Goal: Information Seeking & Learning: Learn about a topic

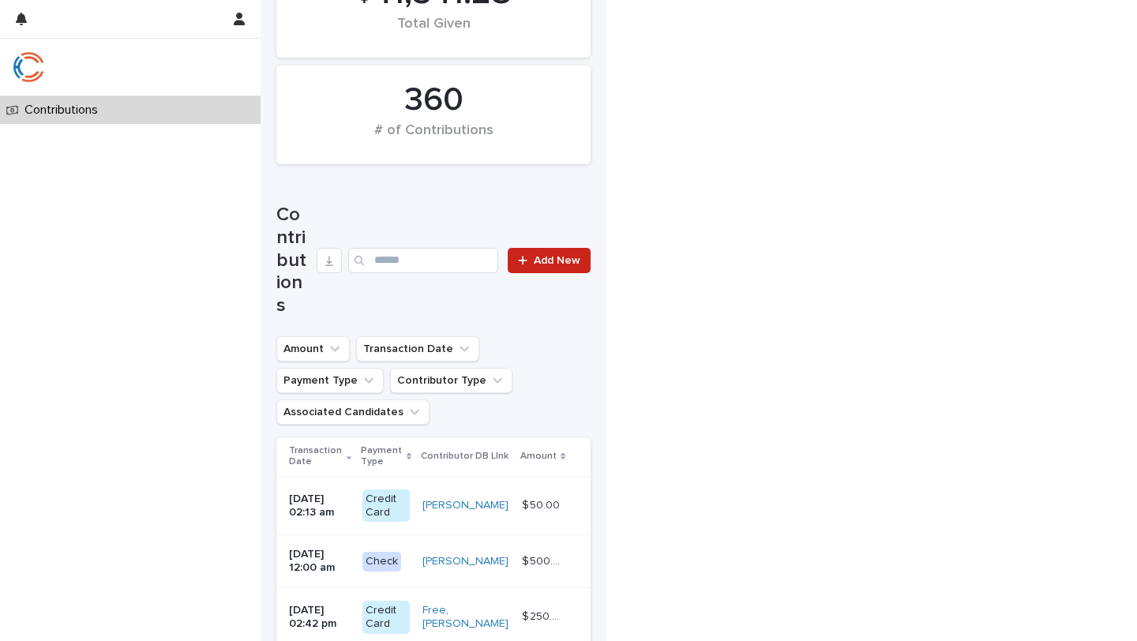
scroll to position [344, 0]
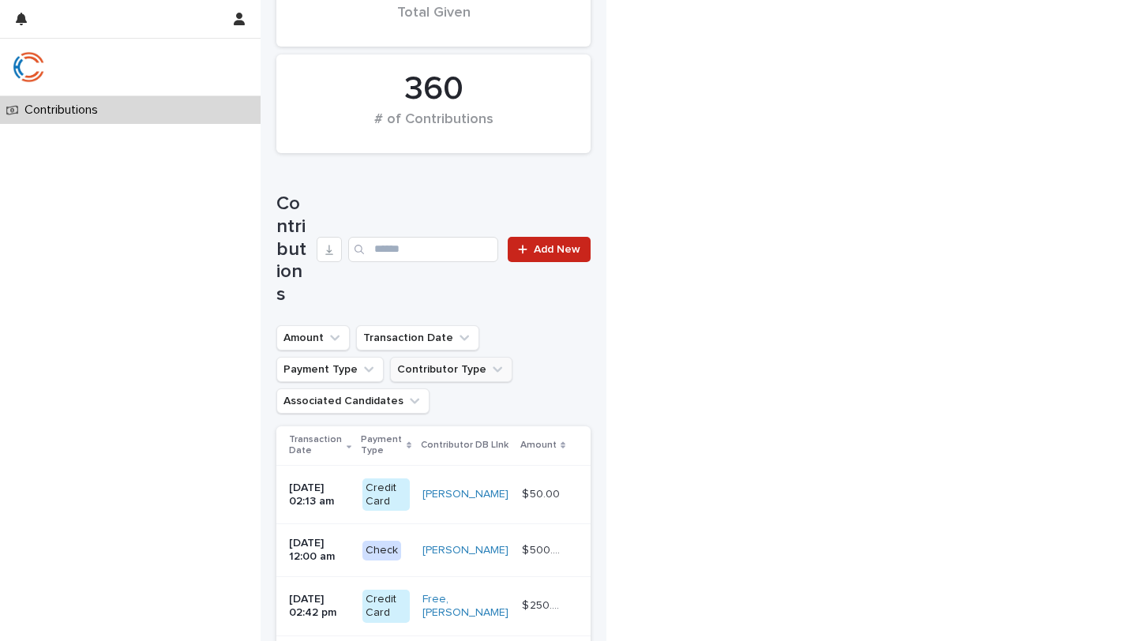
click at [489, 362] on icon "Contributor Type" at bounding box center [497, 370] width 16 height 16
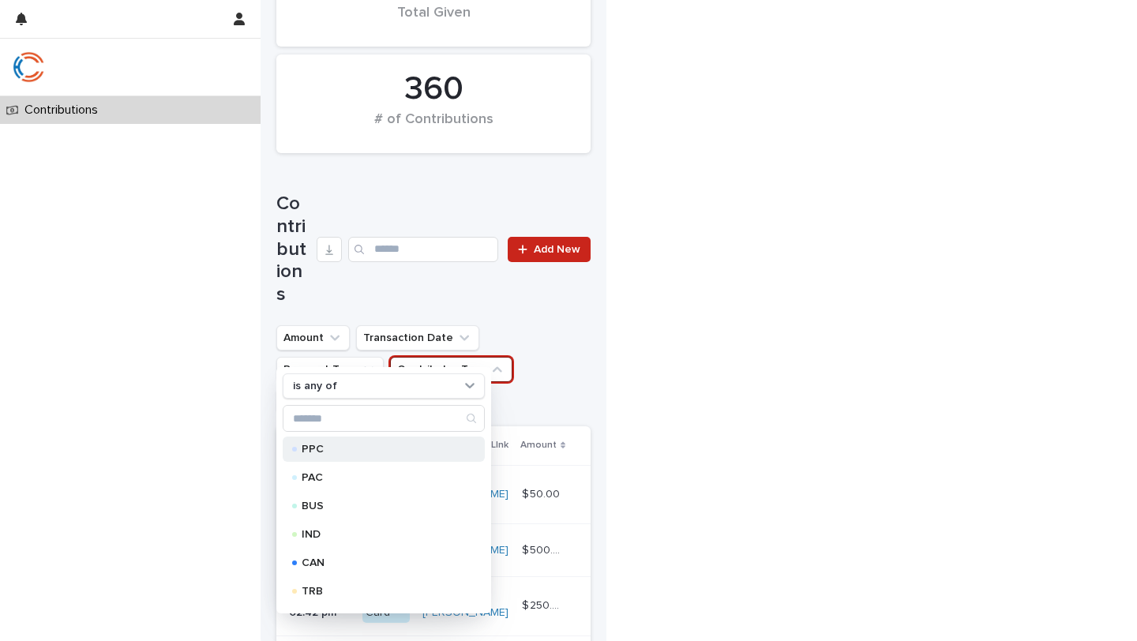
click at [334, 447] on p "PPC" at bounding box center [381, 449] width 158 height 11
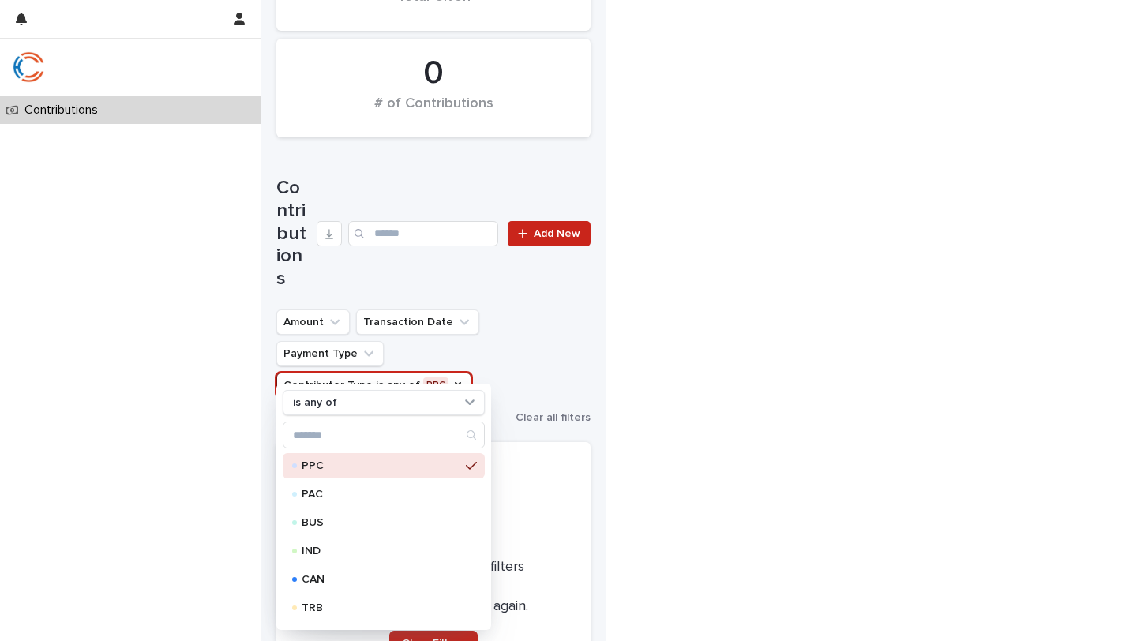
click at [596, 374] on div "Contributions Loading... Saving… Loading... Saving… $ 0 Average Gift $ 0 Total …" at bounding box center [568, 225] width 1137 height 1171
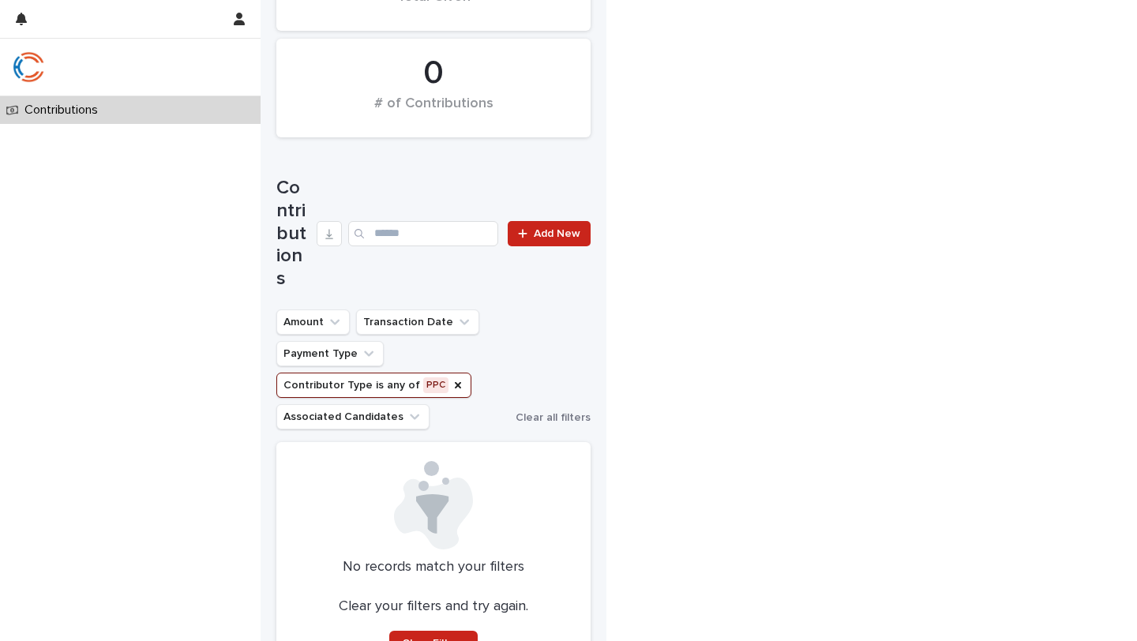
click at [399, 373] on button "Contributor Type is any of PPC" at bounding box center [373, 385] width 195 height 25
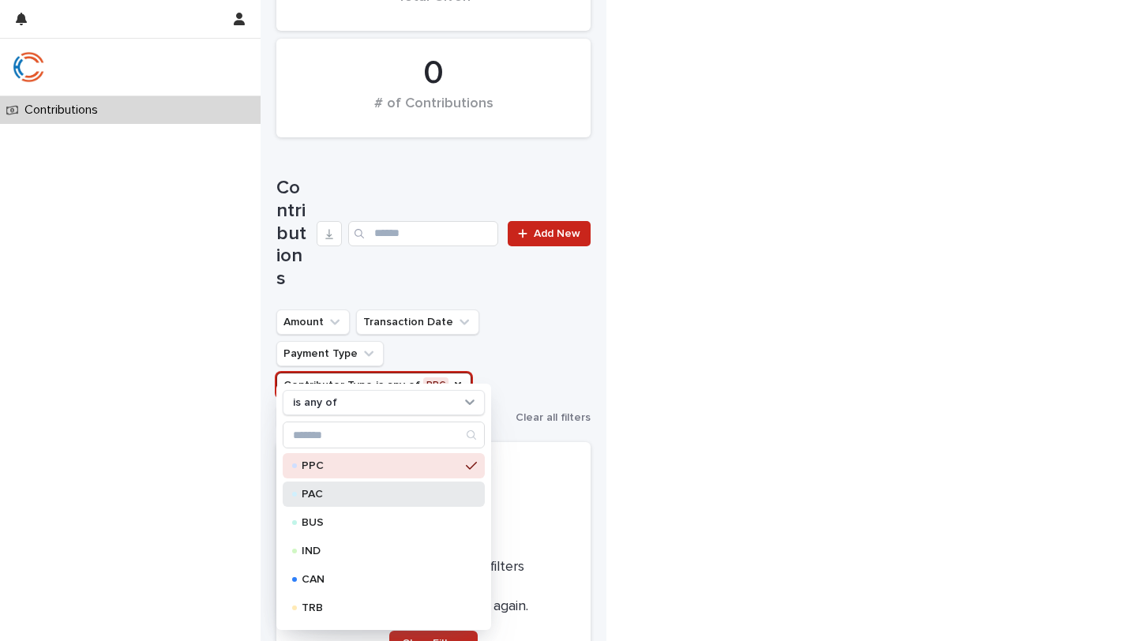
click at [324, 491] on p "PAC" at bounding box center [381, 494] width 158 height 11
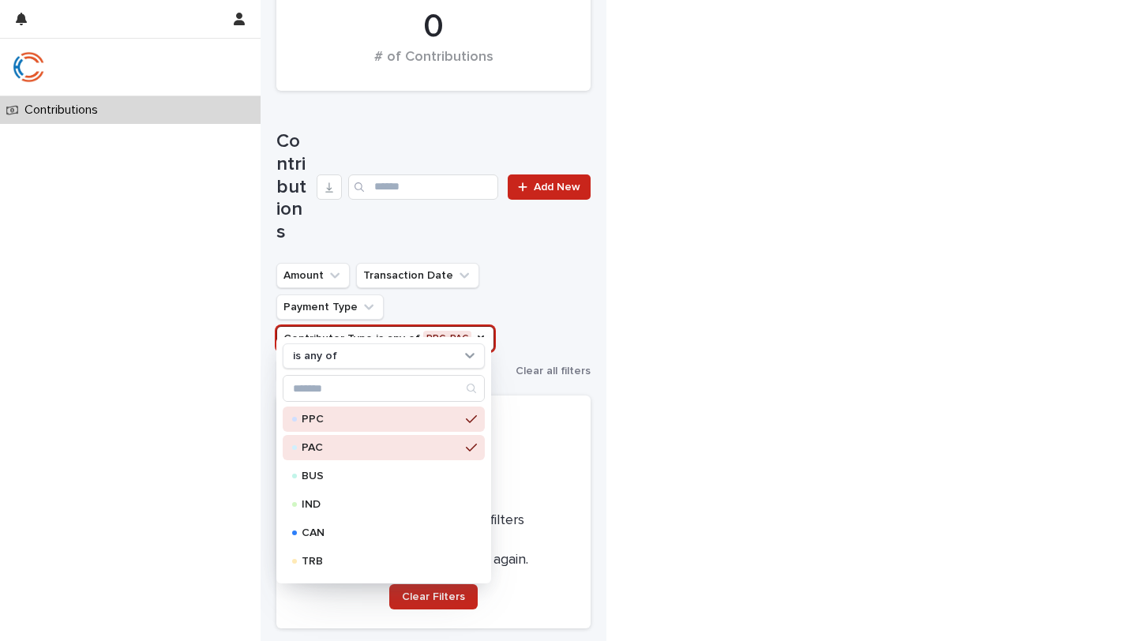
scroll to position [421, 0]
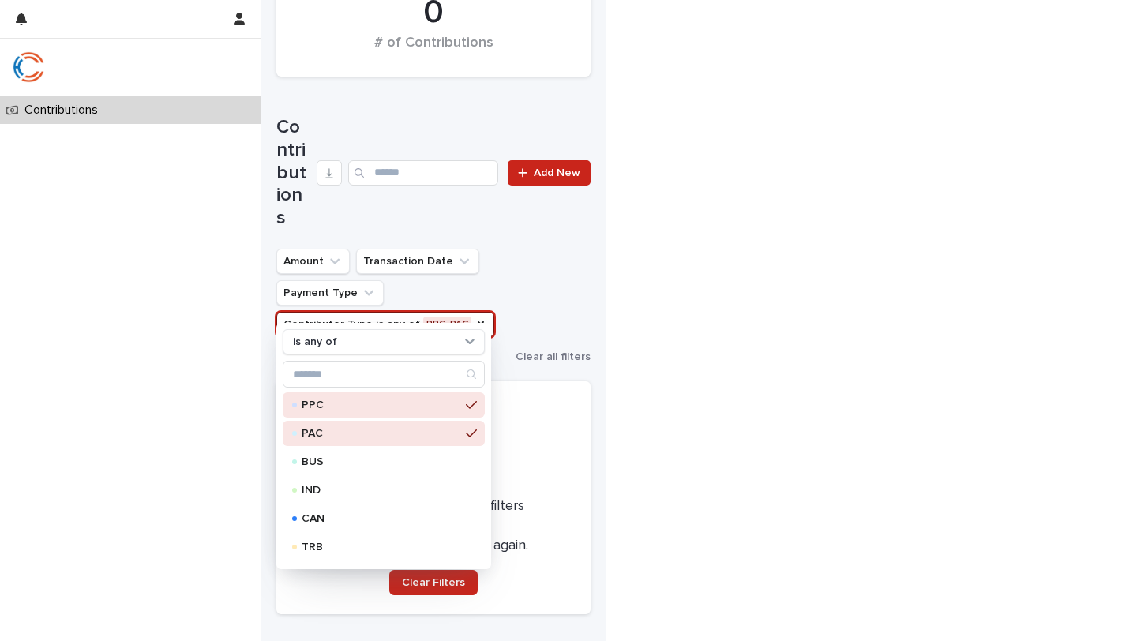
click at [542, 283] on div "Amount Transaction Date Payment Type Contributor Type is any of PPC, PAC is any…" at bounding box center [433, 309] width 314 height 120
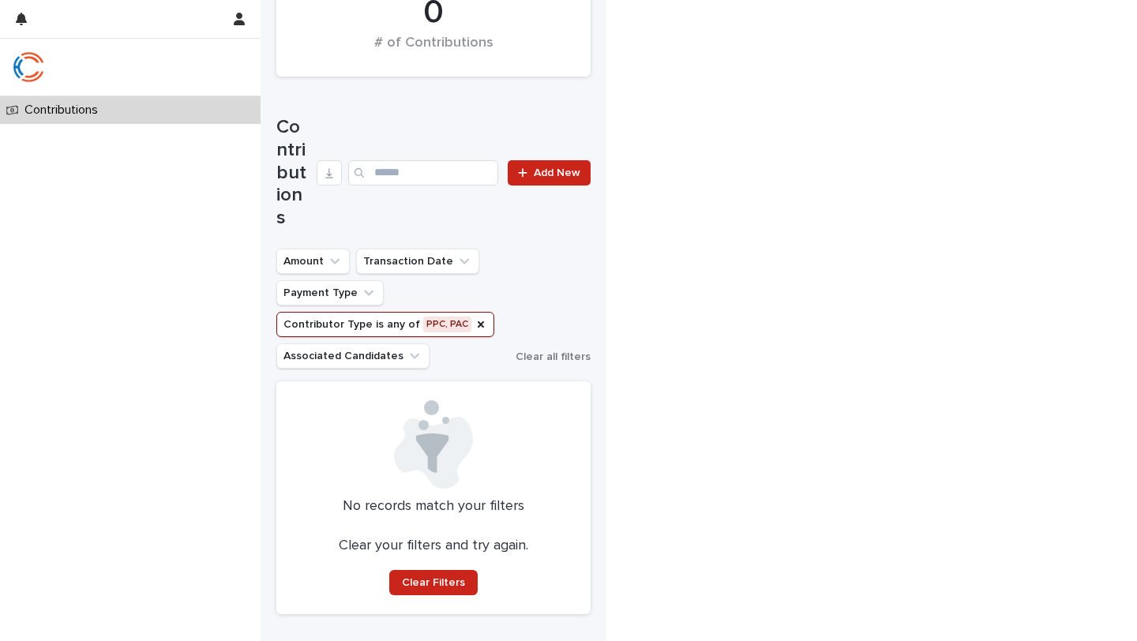
click at [399, 312] on button "Contributor Type is any of PPC, PAC" at bounding box center [385, 324] width 218 height 25
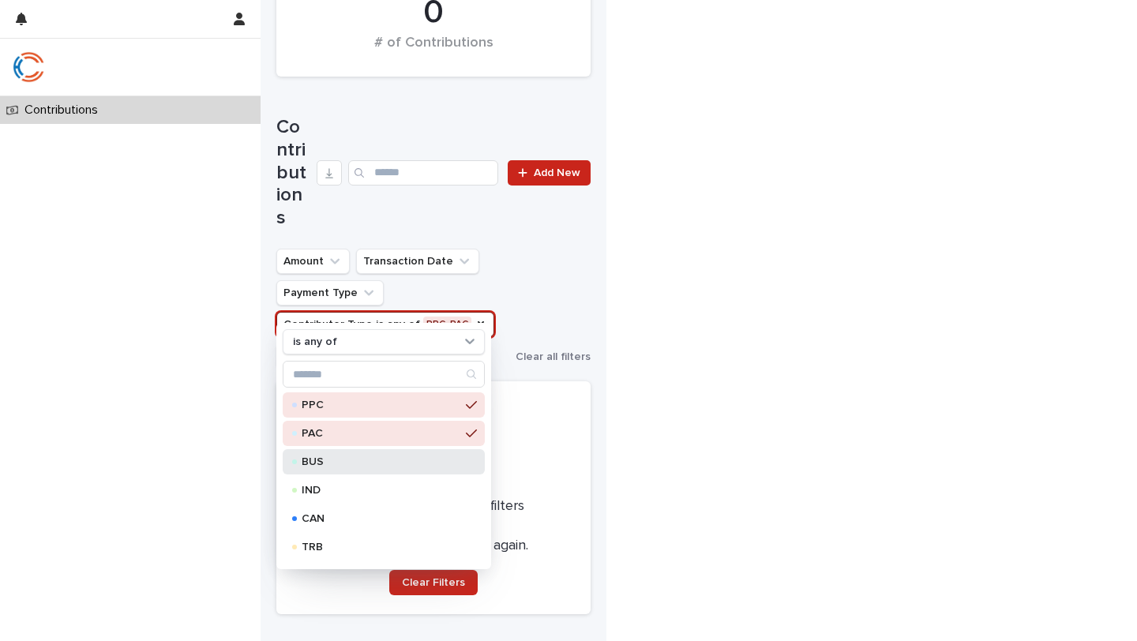
click at [327, 466] on p "BUS" at bounding box center [381, 461] width 158 height 11
click at [596, 258] on div "Contributions Loading... Saving… Loading... Saving… $ 0 Average Gift $ 0 Total …" at bounding box center [568, 164] width 1137 height 1171
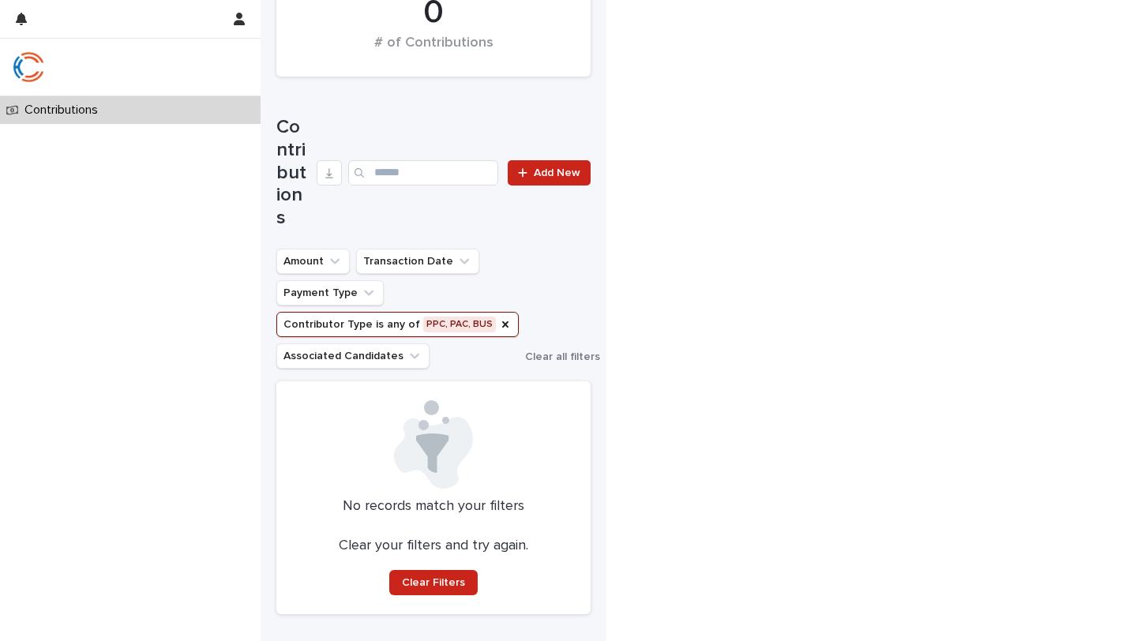
click at [405, 312] on button "Contributor Type is any of PPC, PAC, BUS" at bounding box center [397, 324] width 242 height 25
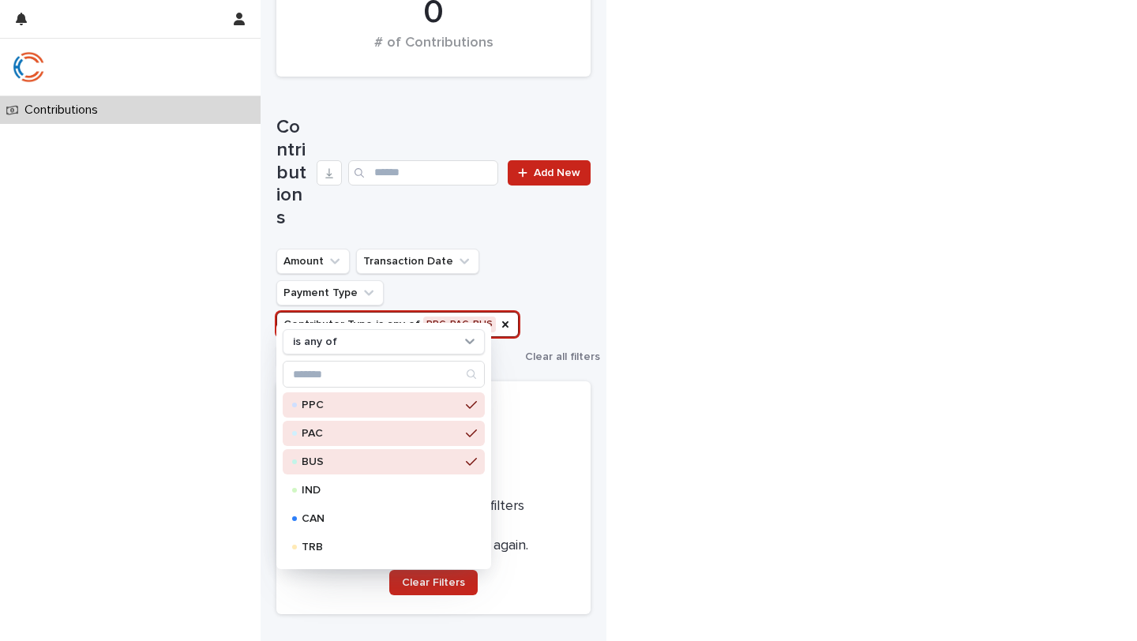
click at [340, 462] on p "BUS" at bounding box center [381, 461] width 158 height 11
click at [339, 422] on div "PAC" at bounding box center [384, 433] width 202 height 25
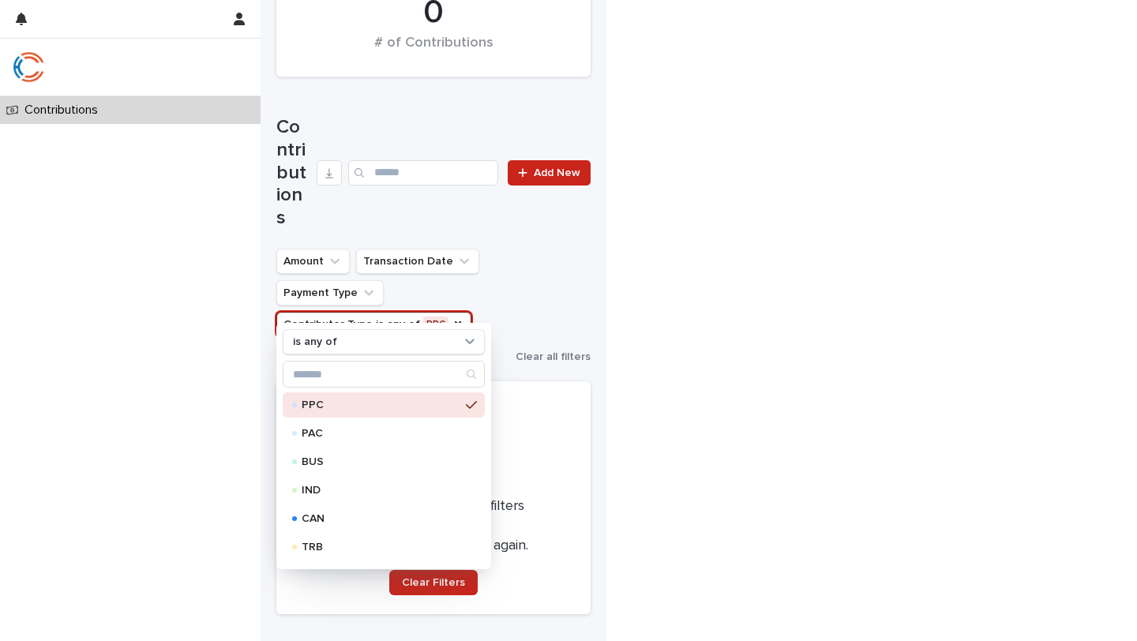
click at [343, 406] on p "PPC" at bounding box center [381, 404] width 158 height 11
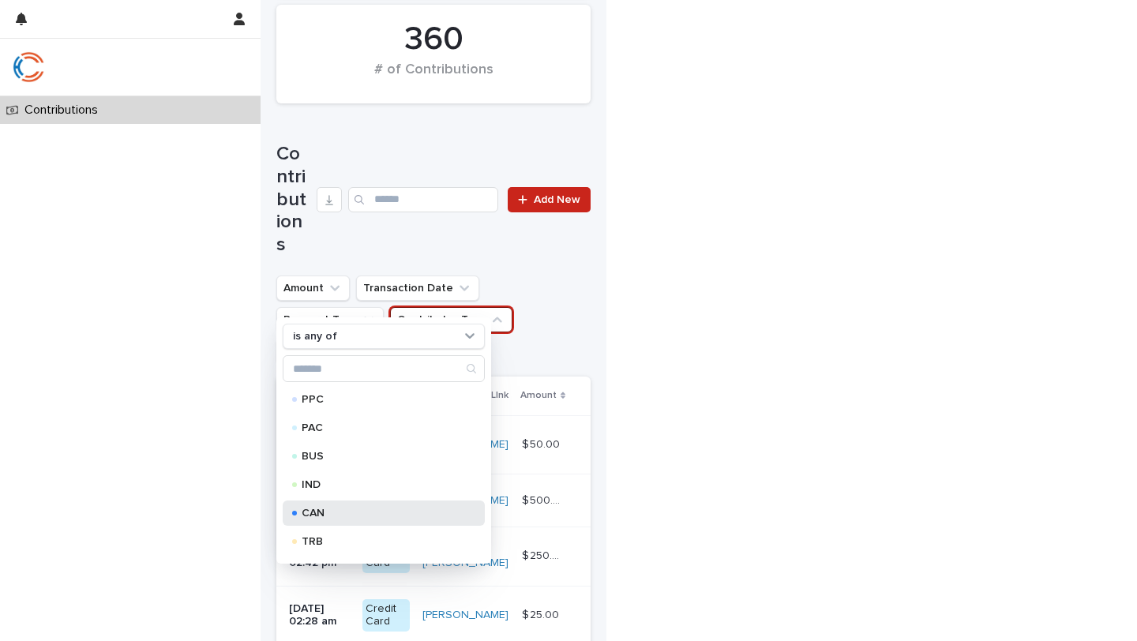
click at [329, 512] on p "CAN" at bounding box center [381, 513] width 158 height 11
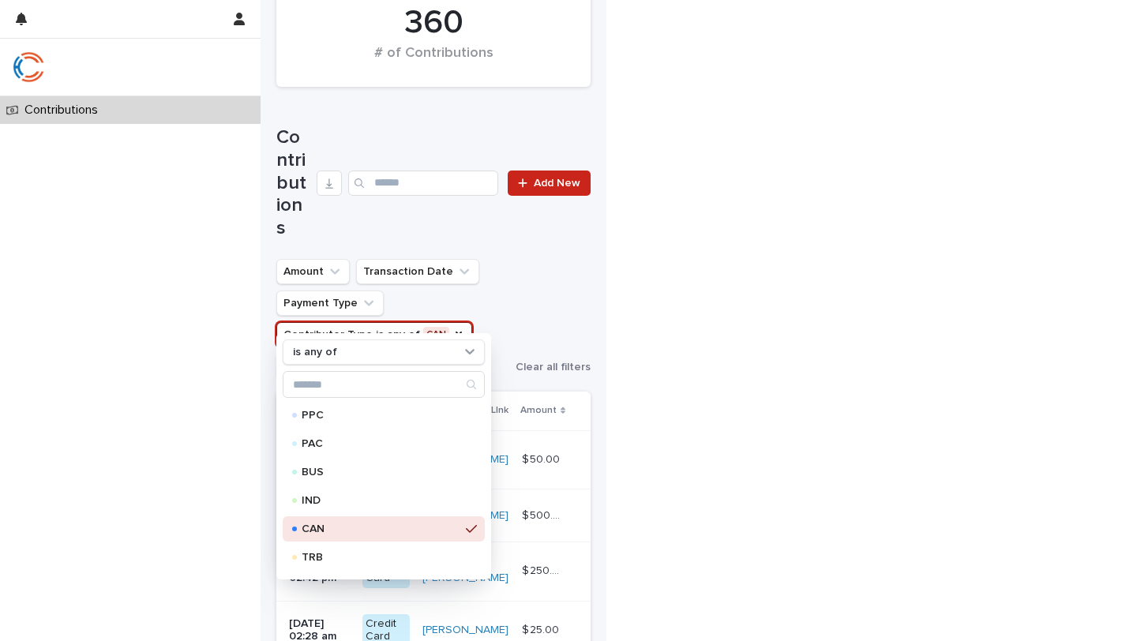
click at [596, 369] on div "Contributions Loading... Saving… Loading... Saving… $ 115.39 Average Gift $ 41,…" at bounding box center [568, 391] width 1137 height 1603
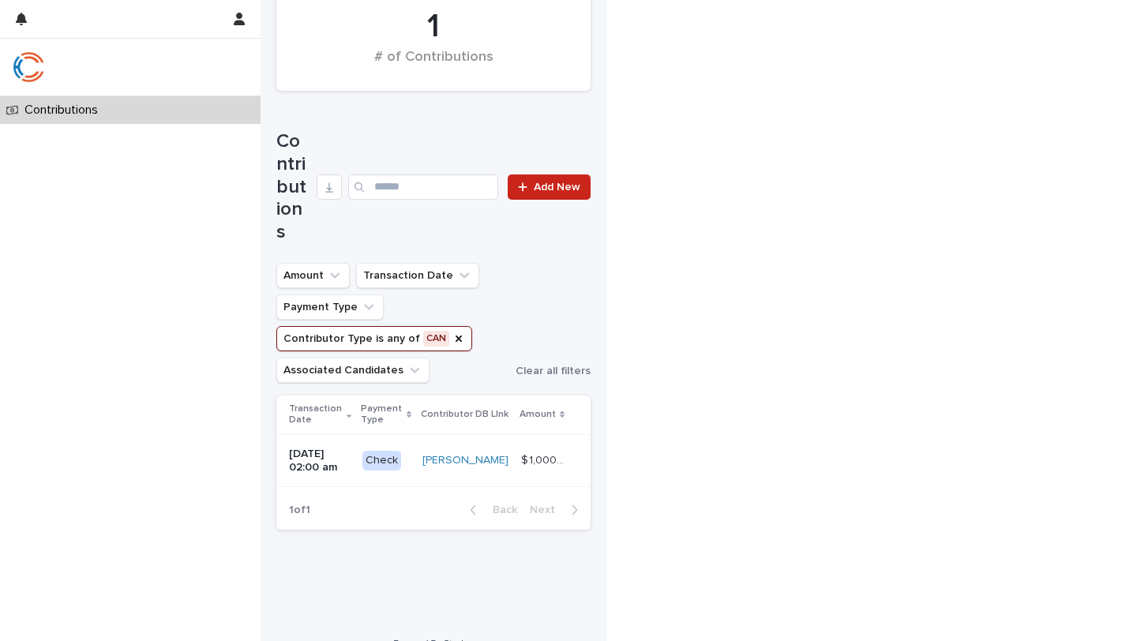
scroll to position [412, 0]
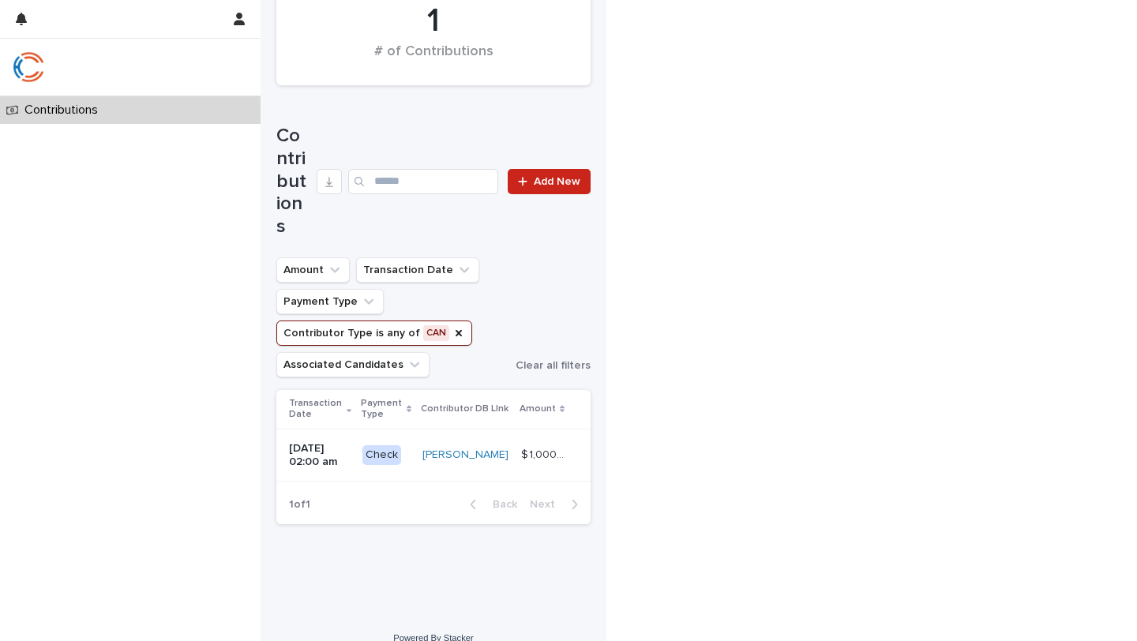
click at [353, 320] on button "Contributor Type is any of CAN" at bounding box center [374, 332] width 196 height 25
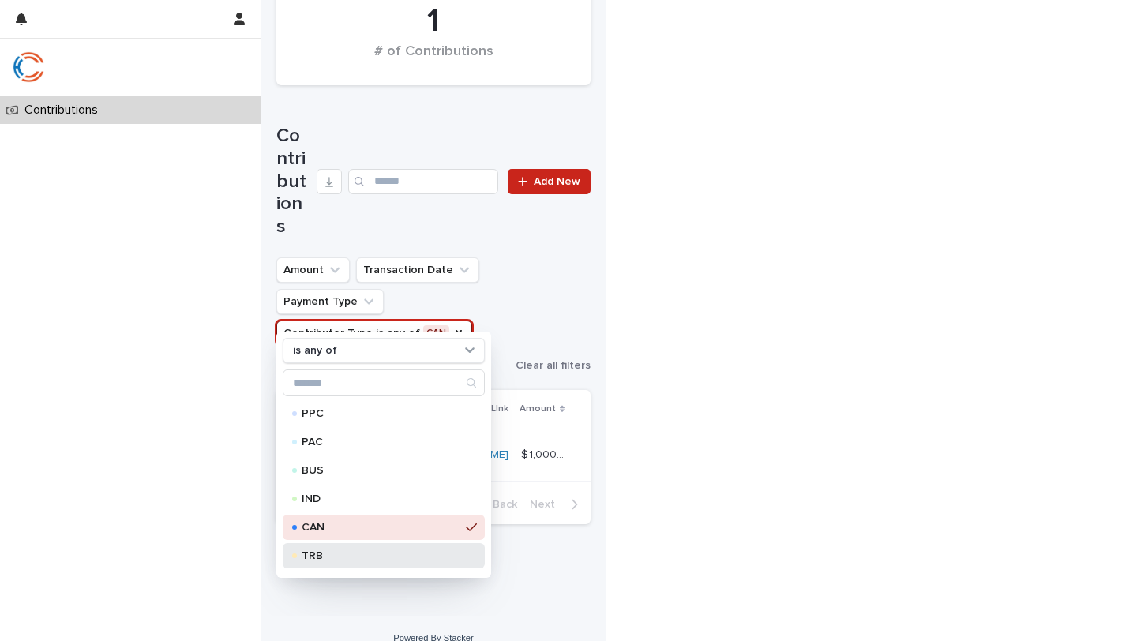
click at [342, 553] on p "TRB" at bounding box center [381, 555] width 158 height 11
click at [350, 527] on p "CAN" at bounding box center [381, 527] width 158 height 11
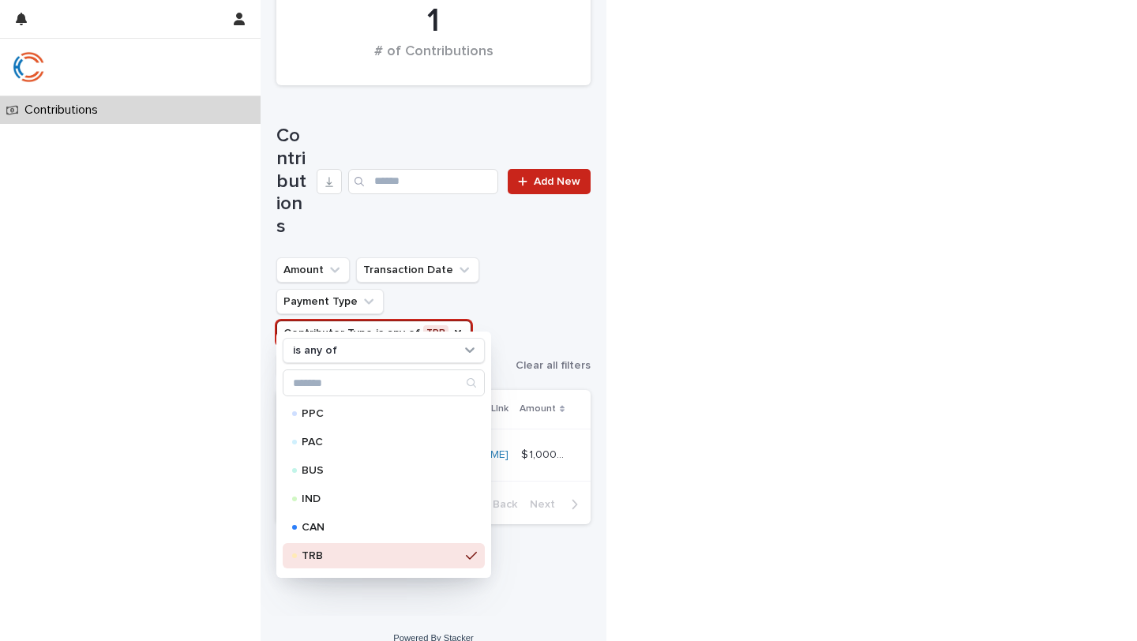
click at [596, 327] on div "Contributions Loading... Saving… Loading... Saving… $ 1,000 Average Gift $ 1,00…" at bounding box center [568, 124] width 1137 height 1073
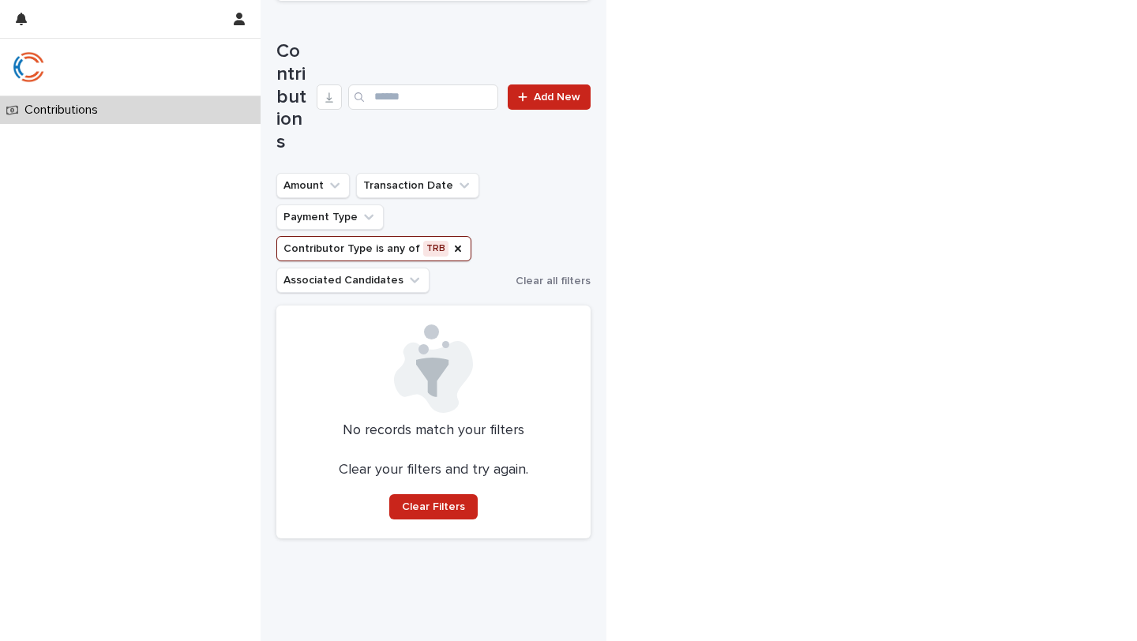
scroll to position [459, 0]
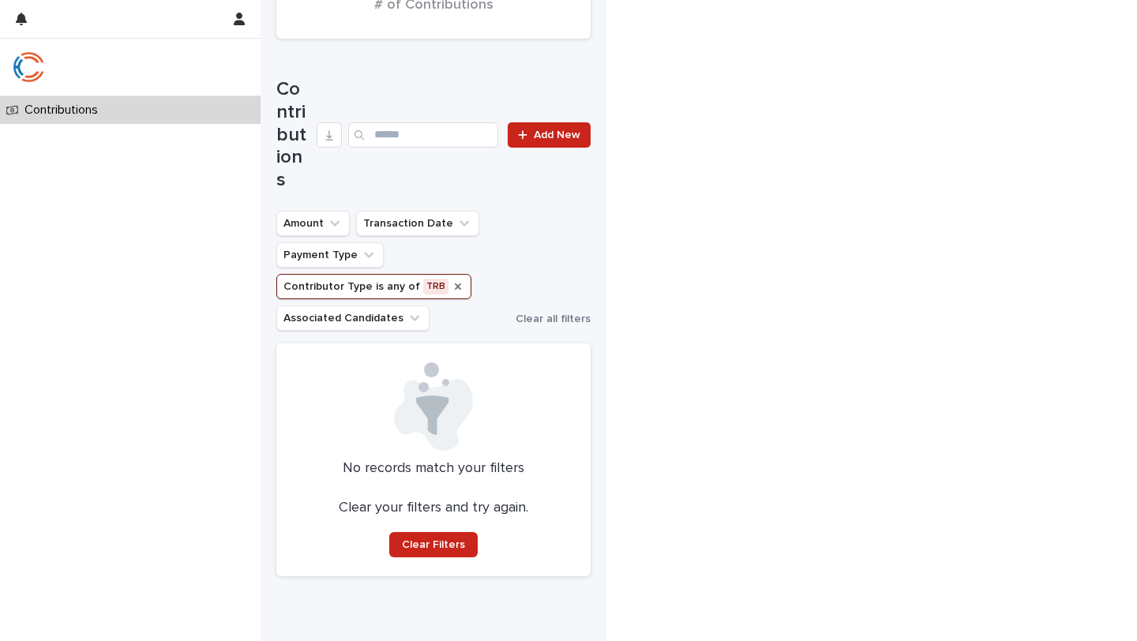
click at [452, 280] on icon "Contributor Type" at bounding box center [458, 286] width 13 height 13
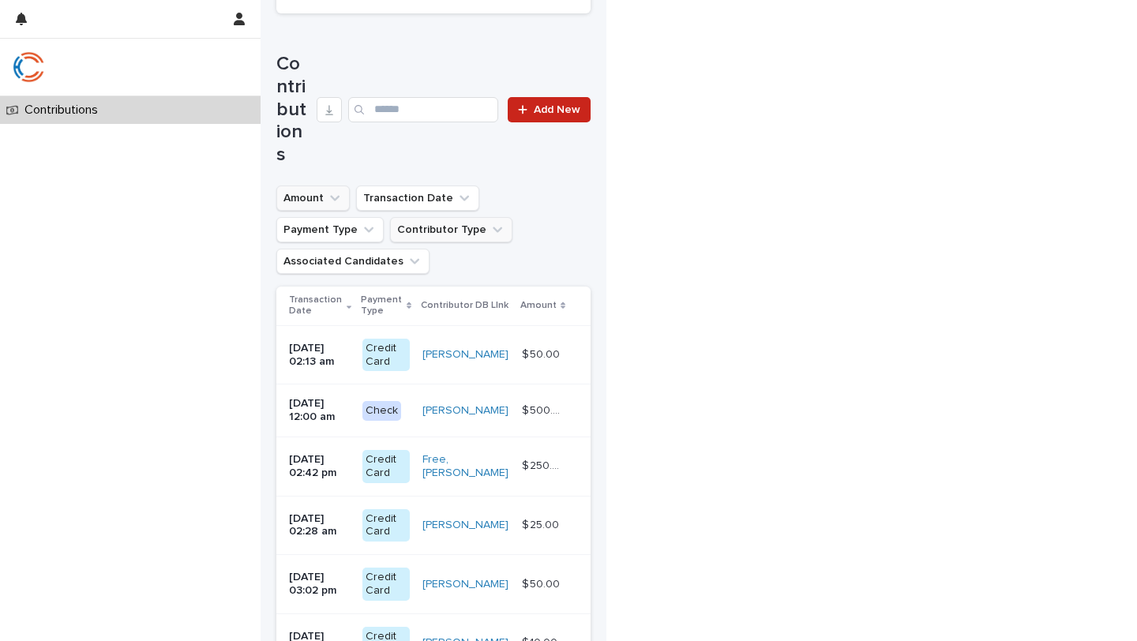
scroll to position [472, 0]
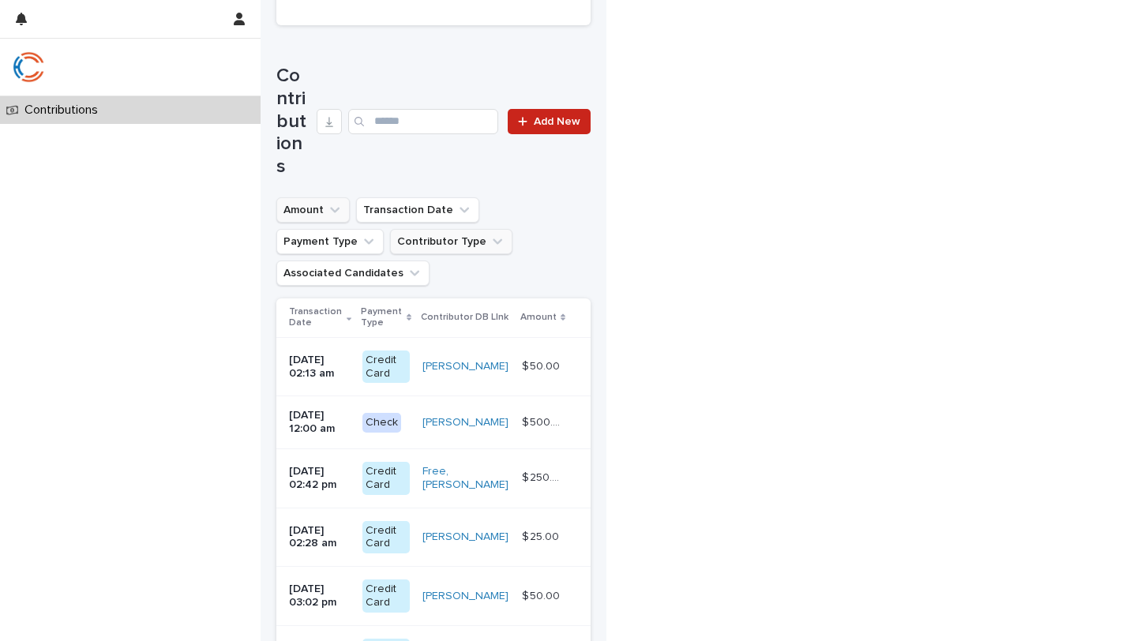
click at [322, 197] on button "Amount" at bounding box center [312, 209] width 73 height 25
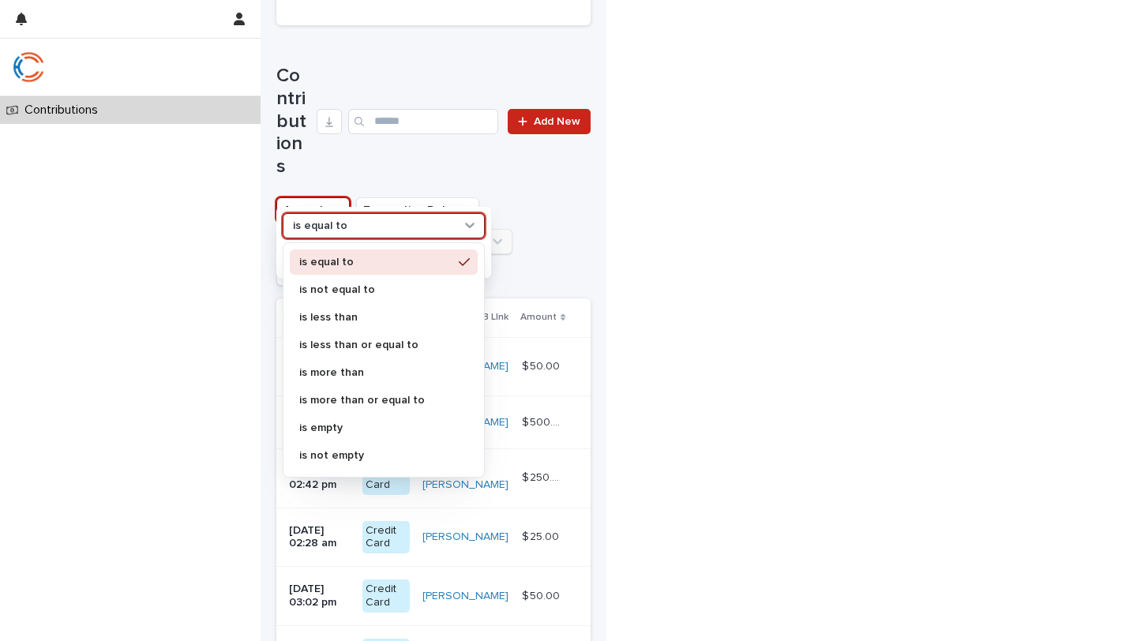
click at [413, 227] on div "is equal to" at bounding box center [374, 226] width 174 height 17
click at [377, 369] on p "is more than" at bounding box center [375, 372] width 153 height 11
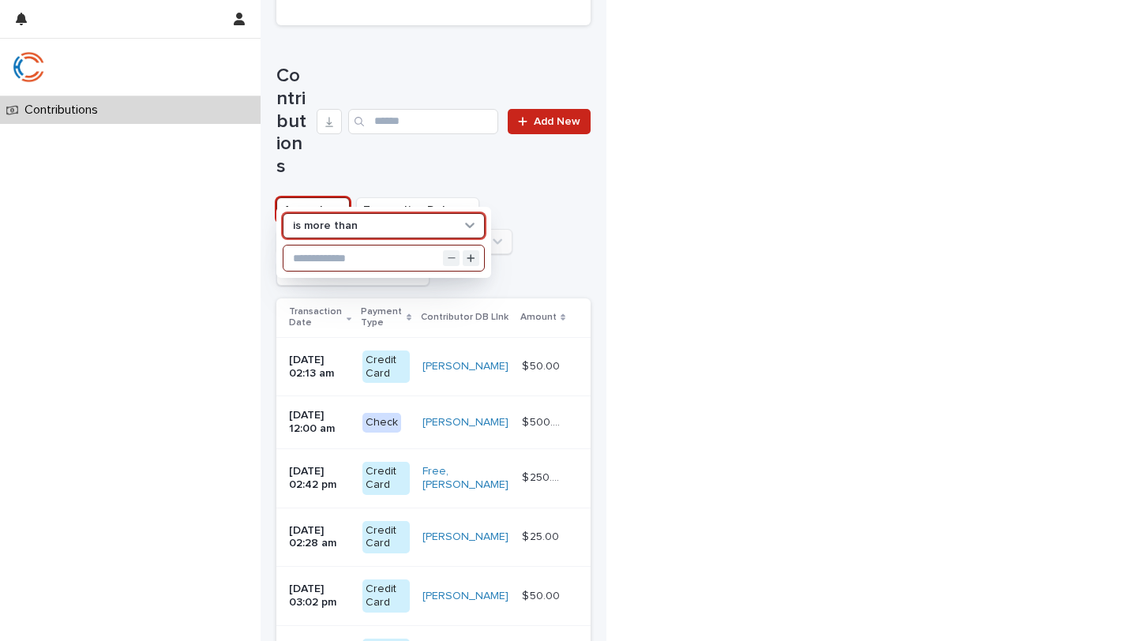
click at [356, 258] on input "text" at bounding box center [383, 258] width 201 height 25
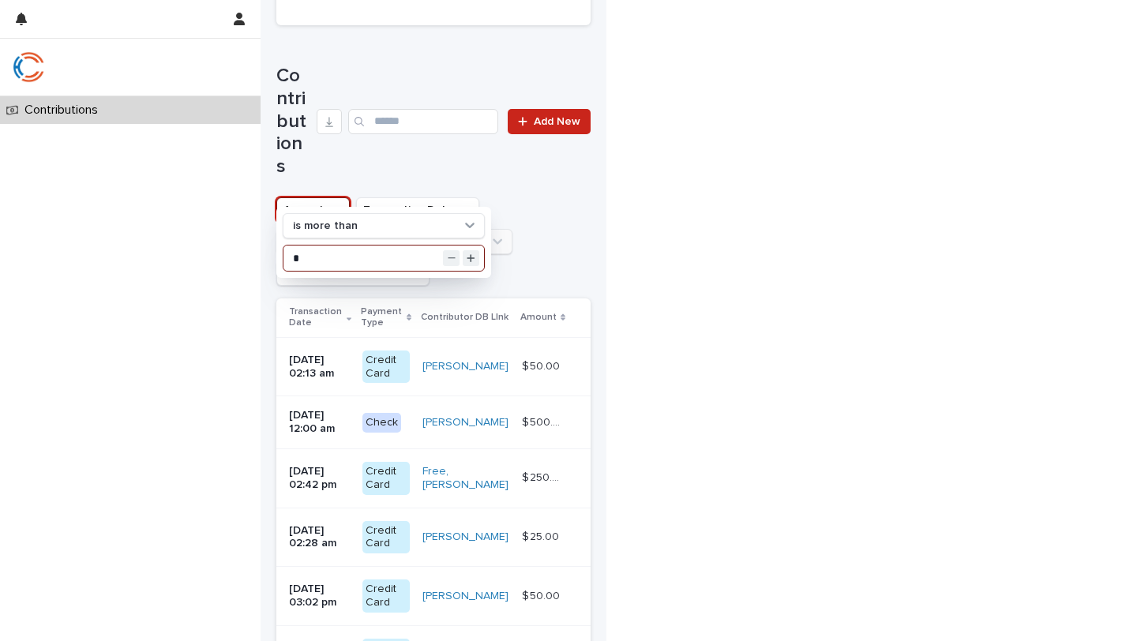
scroll to position [488, 0]
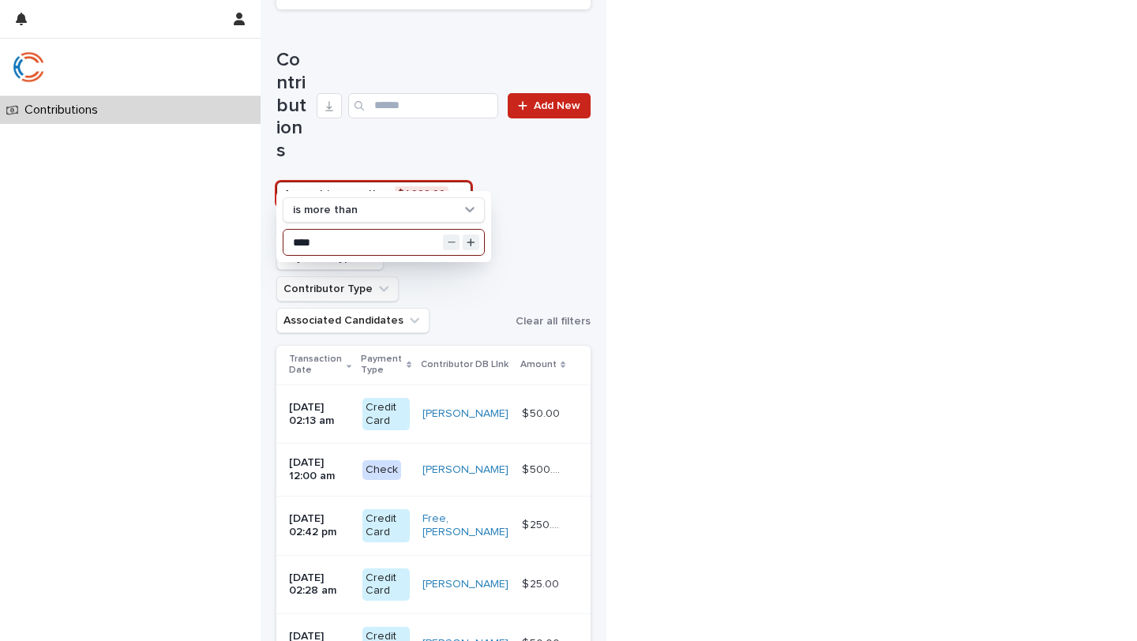
type input "****"
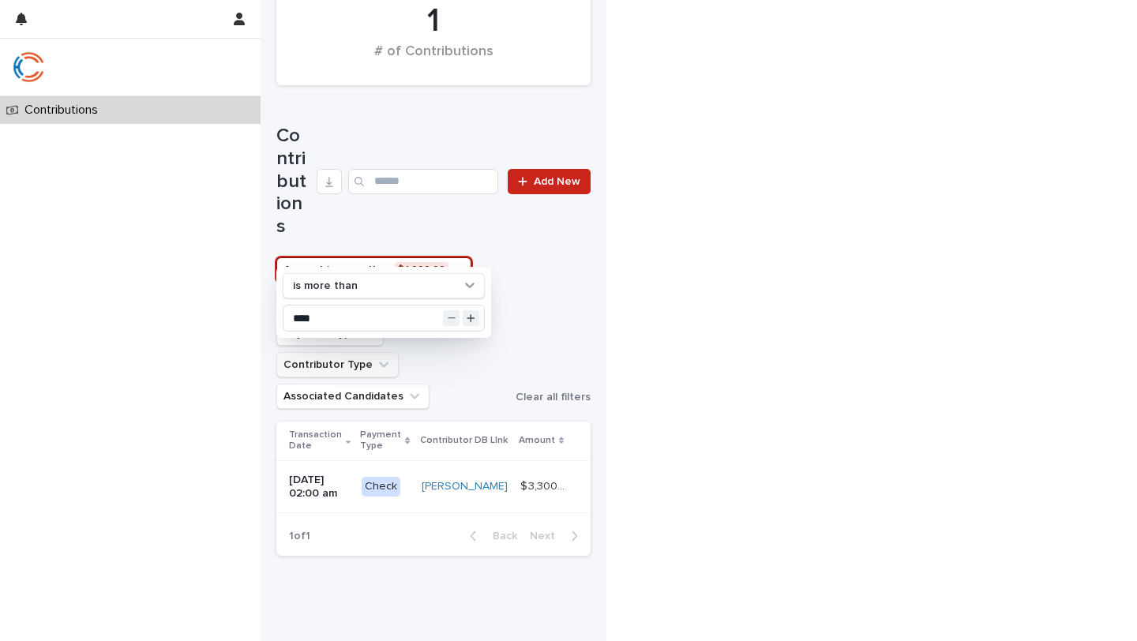
click at [596, 365] on div "Contributions Loading... Saving… Loading... Saving… $ 3,300 Average Gift $ 3,30…" at bounding box center [568, 140] width 1137 height 1104
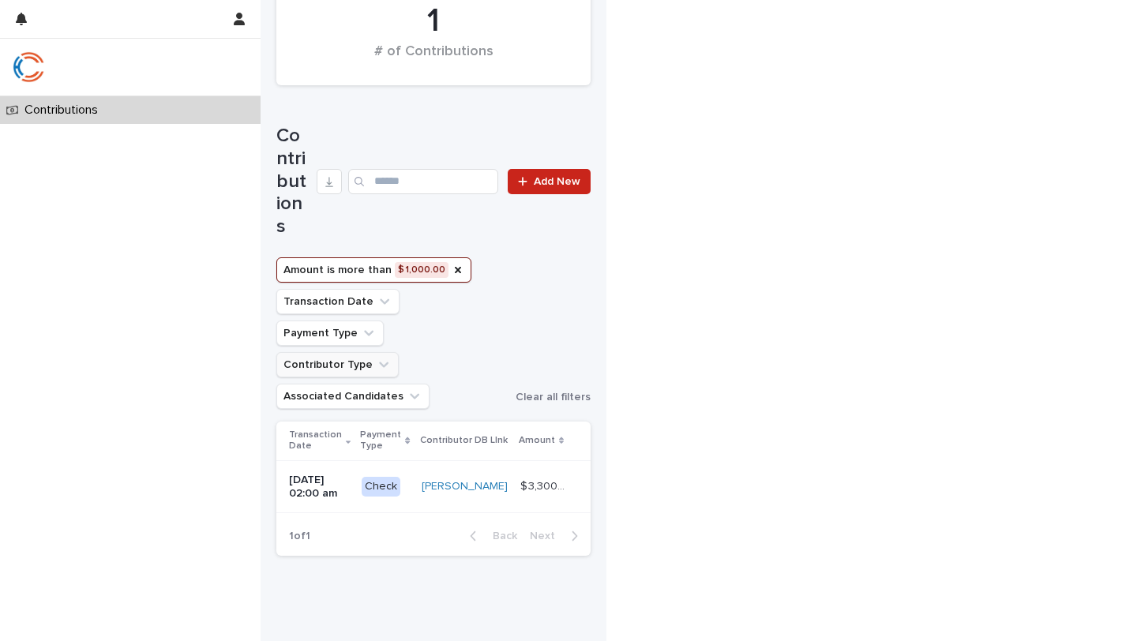
click at [368, 257] on button "Amount is more than $ 1,000.00" at bounding box center [373, 269] width 195 height 25
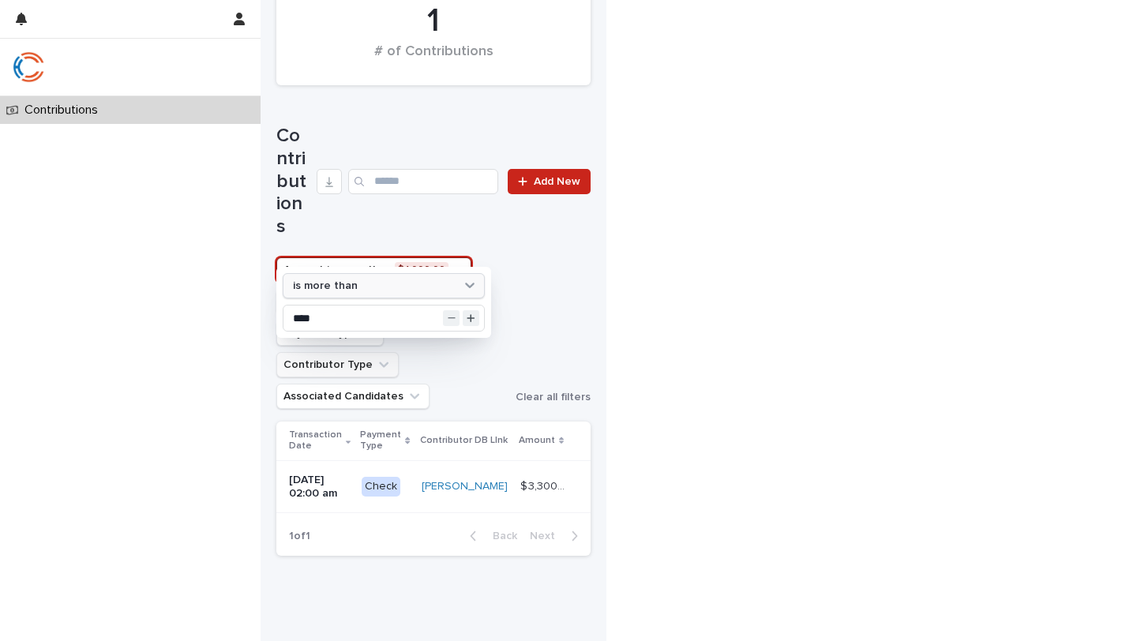
click at [362, 278] on div "is more than" at bounding box center [374, 286] width 174 height 17
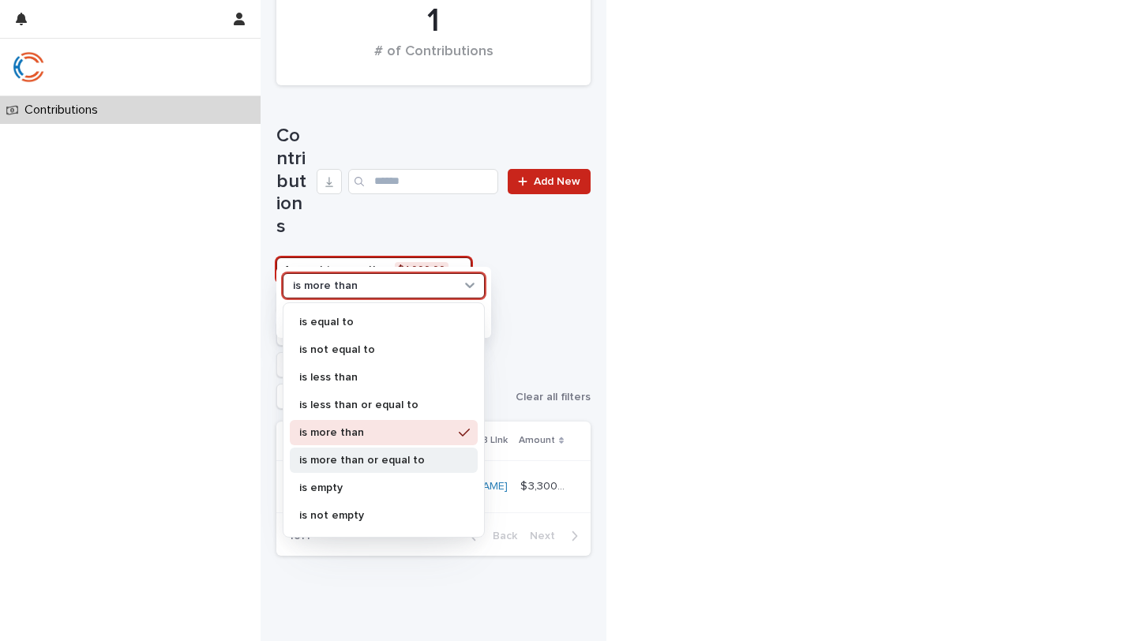
click at [349, 463] on p "is more than or equal to" at bounding box center [375, 460] width 153 height 11
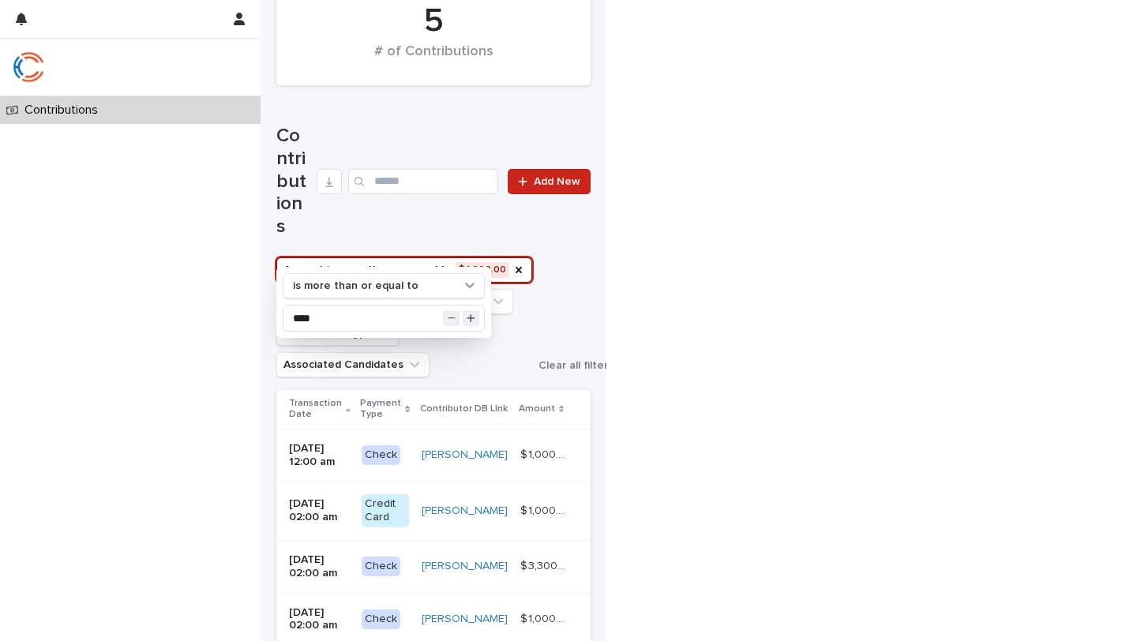
click at [596, 406] on div "Contributions Loading... Saving… Loading... Saving… $ 1,460 Average Gift $ 7,30…" at bounding box center [568, 233] width 1137 height 1290
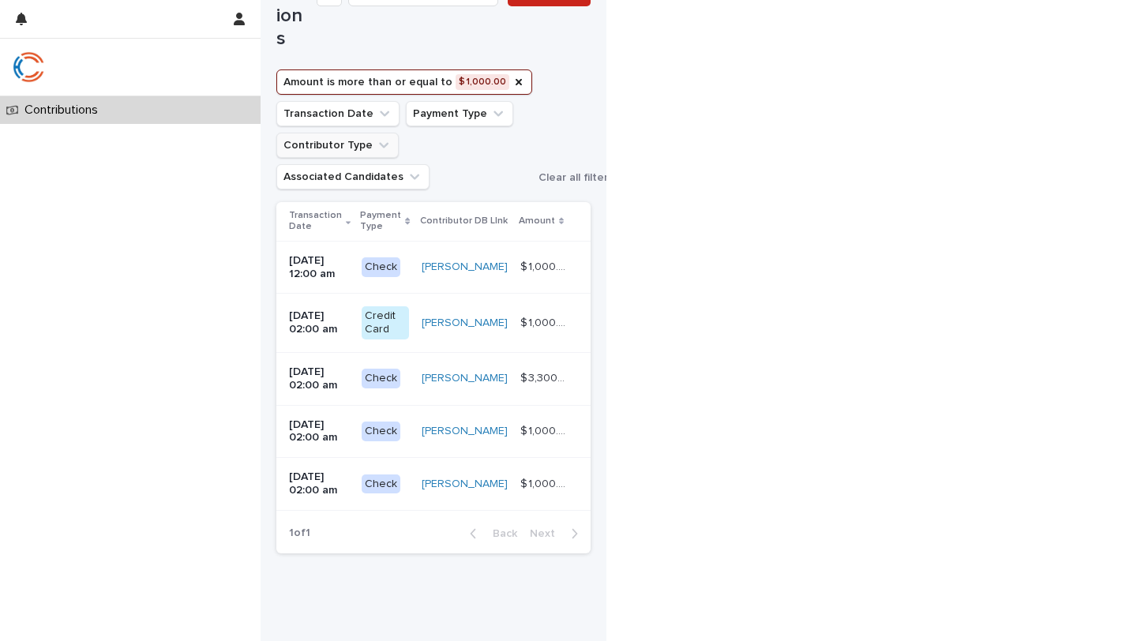
scroll to position [629, 0]
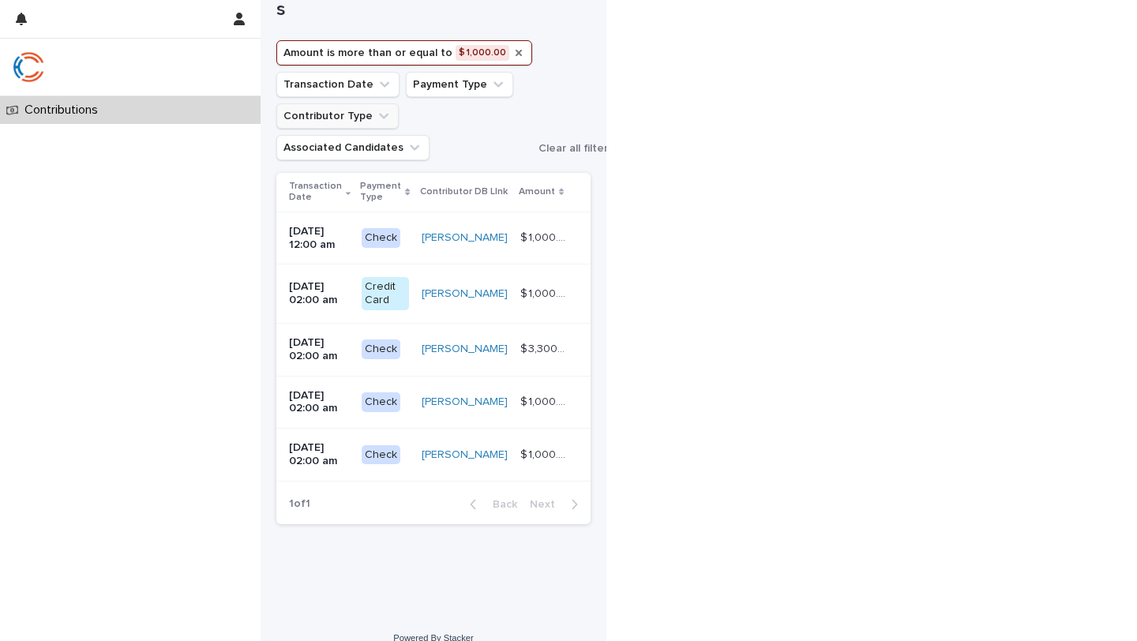
click at [512, 47] on icon "Amount" at bounding box center [518, 53] width 13 height 13
